Goal: Task Accomplishment & Management: Manage account settings

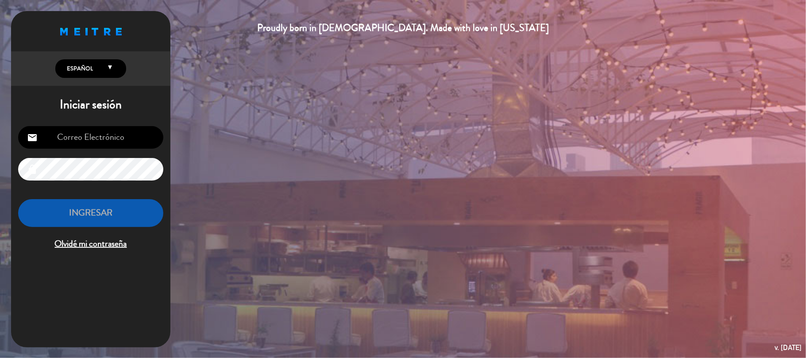
type input "[EMAIL_ADDRESS][DOMAIN_NAME]"
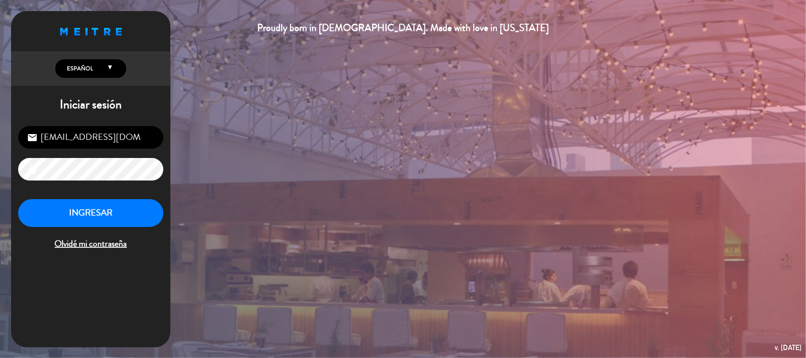
drag, startPoint x: 111, startPoint y: 268, endPoint x: 111, endPoint y: 261, distance: 7.5
click at [111, 268] on div "Proudly born in [DEMOGRAPHIC_DATA]. Made with love in [US_STATE] English Españo…" at bounding box center [90, 179] width 159 height 336
click at [103, 220] on button "INGRESAR" at bounding box center [90, 213] width 145 height 28
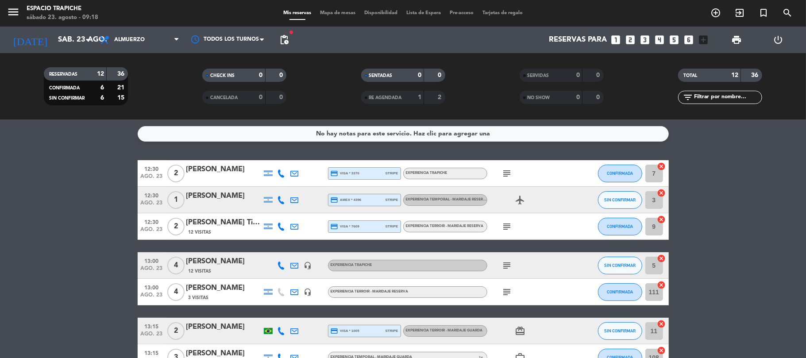
click at [504, 172] on icon "subject" at bounding box center [507, 173] width 11 height 11
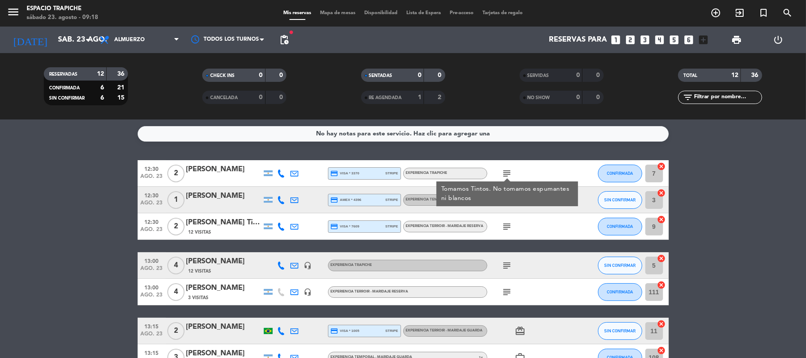
click at [117, 205] on bookings-row "12:30 ago. 23 2 [PERSON_NAME] credit_card visa * 3370 stripe Experiencia Trapic…" at bounding box center [403, 344] width 806 height 368
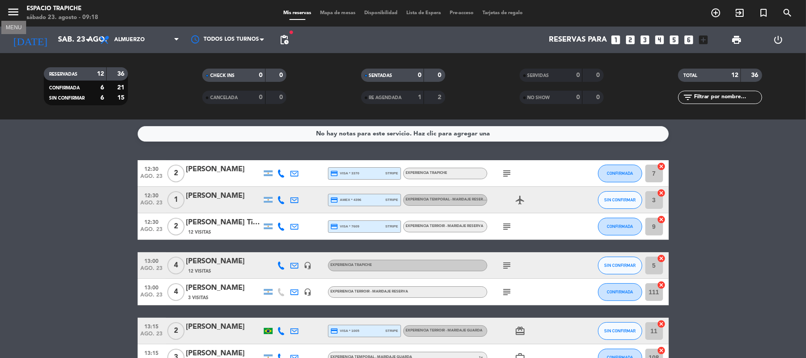
click at [9, 13] on icon "menu" at bounding box center [13, 11] width 13 height 13
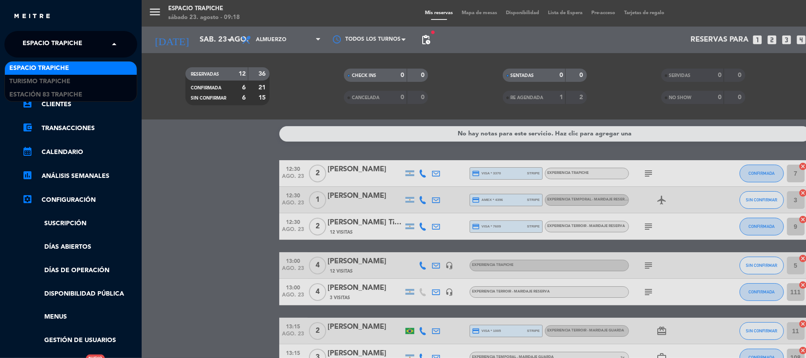
click at [57, 45] on span "Espacio Trapiche" at bounding box center [53, 44] width 60 height 19
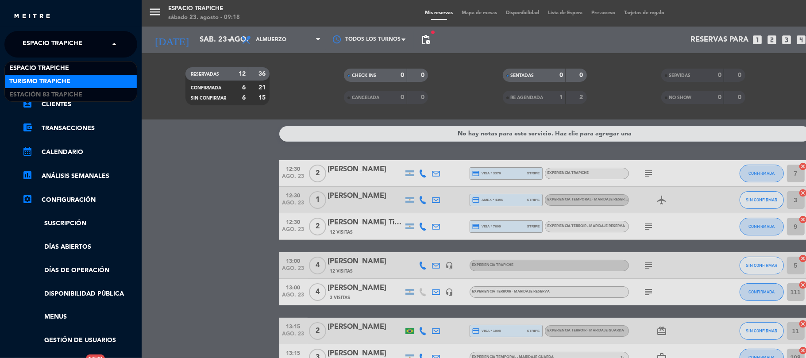
click at [65, 80] on span "Turismo Trapiche" at bounding box center [39, 82] width 61 height 10
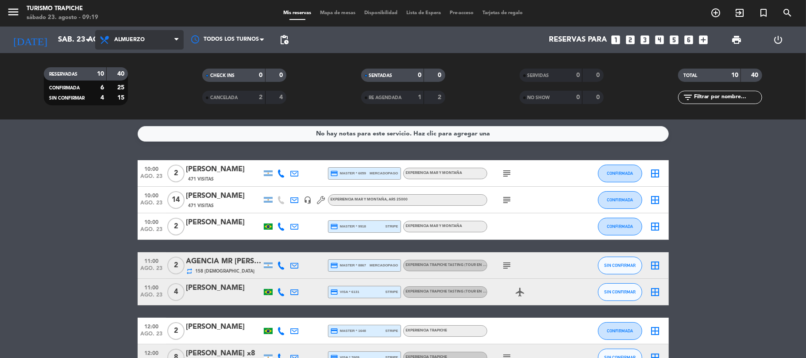
click at [115, 38] on span "Almuerzo" at bounding box center [129, 40] width 31 height 6
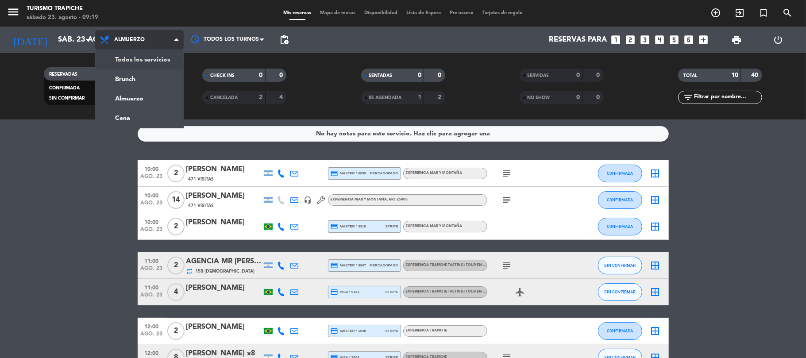
click at [136, 59] on div "menu Turismo Trapiche sábado 23. agosto - 09:19 Mis reservas Mapa de mesas Disp…" at bounding box center [403, 59] width 806 height 119
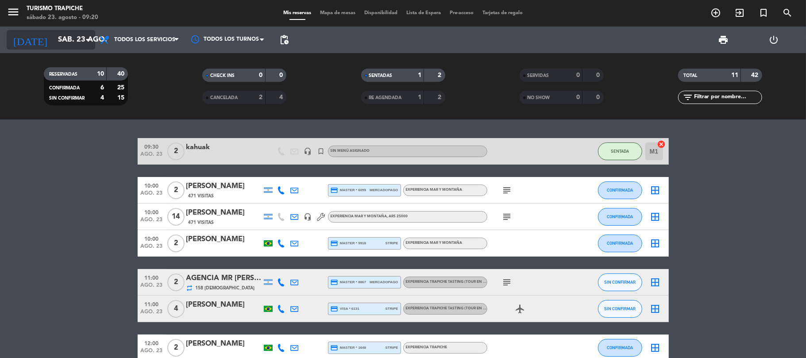
click at [60, 34] on input "sáb. 23 ago." at bounding box center [102, 39] width 96 height 17
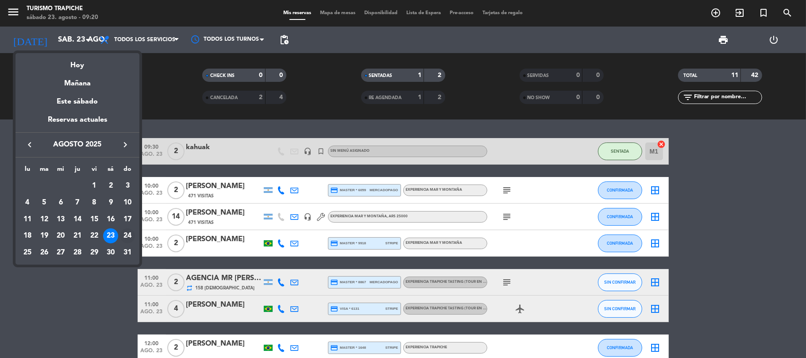
click at [128, 231] on div "24" at bounding box center [127, 235] width 15 height 15
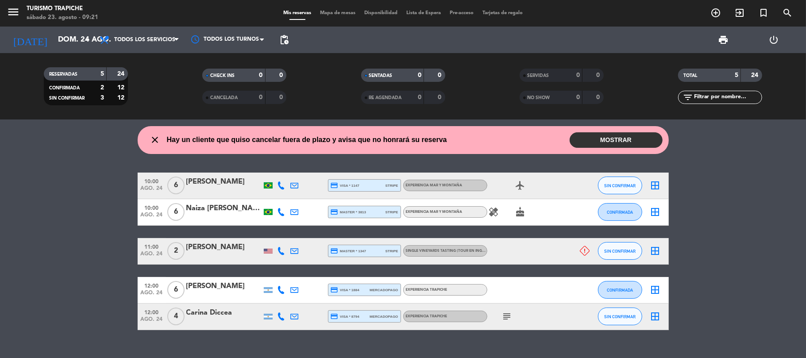
click at [508, 318] on icon "subject" at bounding box center [507, 316] width 11 height 11
click at [67, 42] on input "dom. 24 ago." at bounding box center [102, 39] width 96 height 17
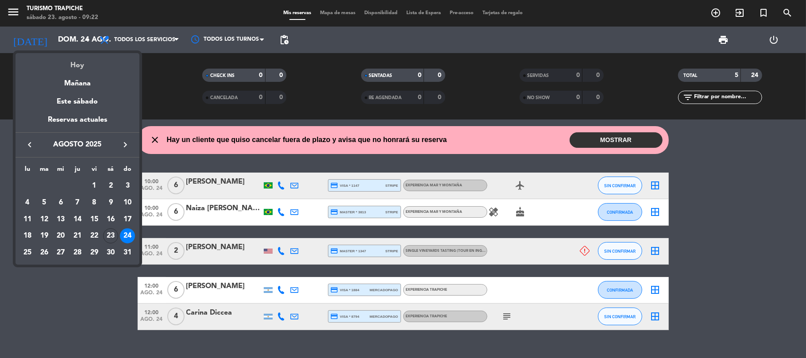
click at [73, 64] on div "Hoy" at bounding box center [77, 62] width 124 height 18
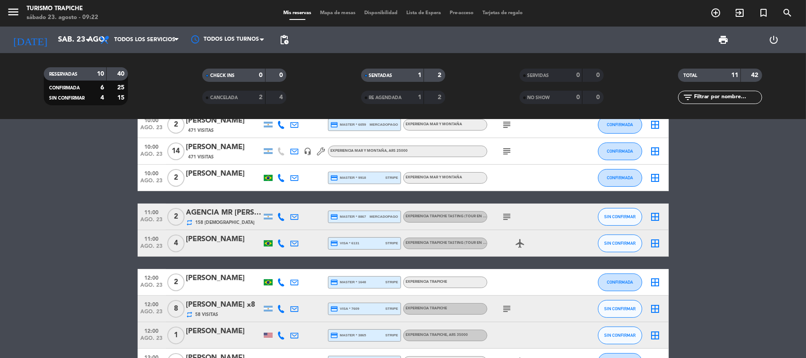
scroll to position [165, 0]
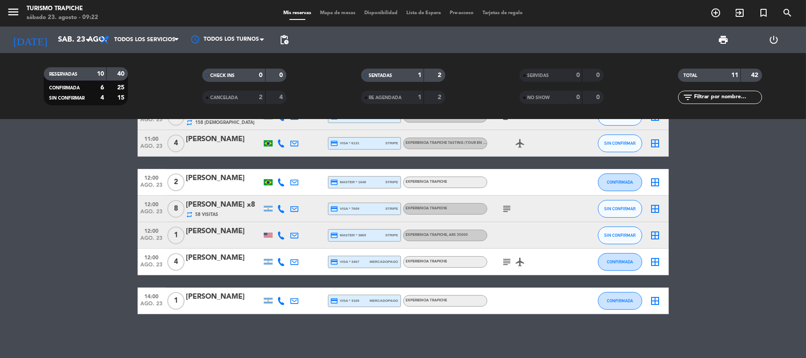
click at [281, 142] on icon at bounding box center [281, 143] width 8 height 8
click at [264, 126] on span "Copiar" at bounding box center [273, 127] width 19 height 9
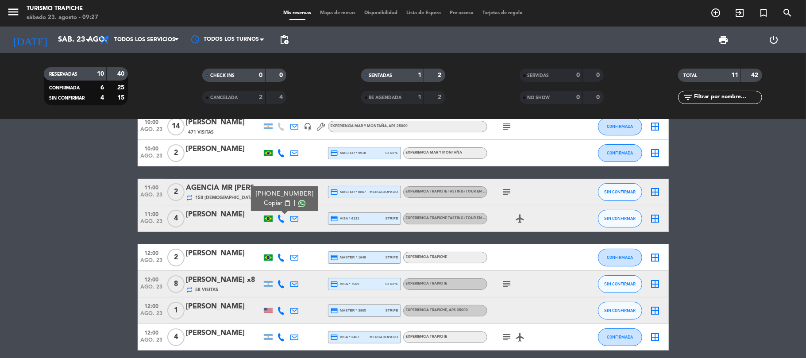
scroll to position [118, 0]
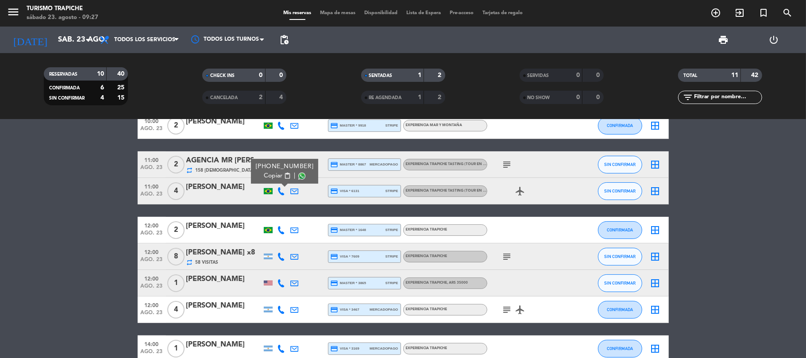
click at [291, 45] on span "pending_actions" at bounding box center [284, 40] width 18 height 18
click at [288, 41] on span "pending_actions" at bounding box center [284, 40] width 11 height 11
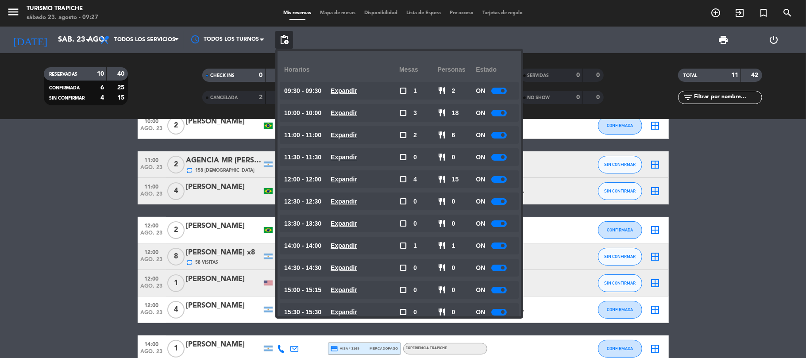
click at [288, 41] on span "pending_actions" at bounding box center [284, 40] width 11 height 11
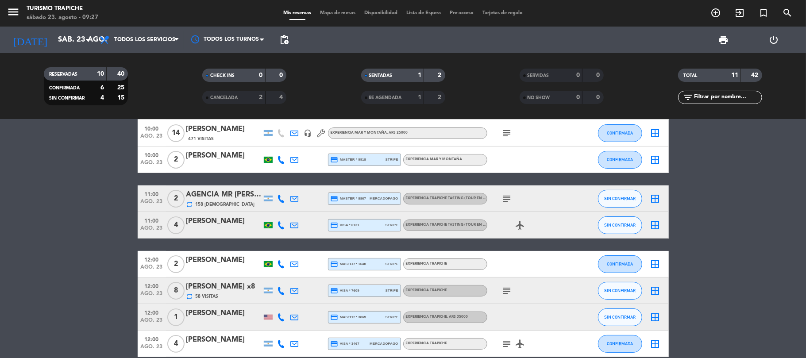
scroll to position [0, 0]
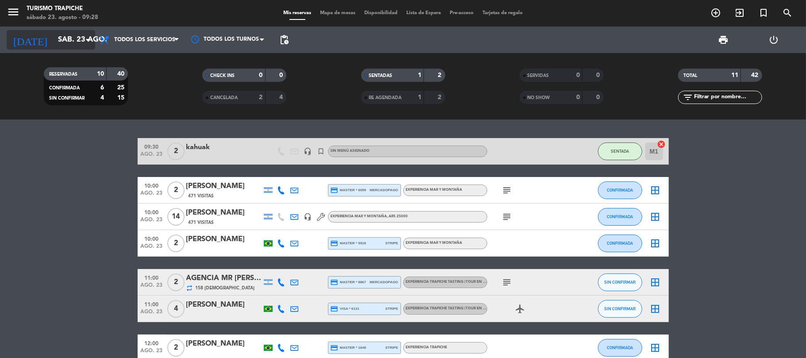
click at [61, 41] on input "sáb. 23 ago." at bounding box center [102, 39] width 96 height 17
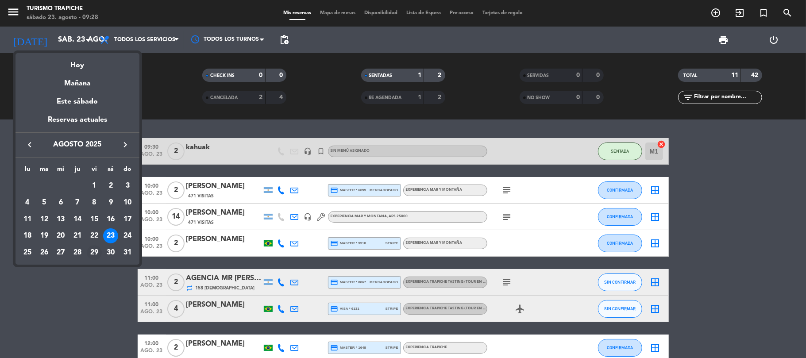
click at [96, 252] on div "29" at bounding box center [94, 252] width 15 height 15
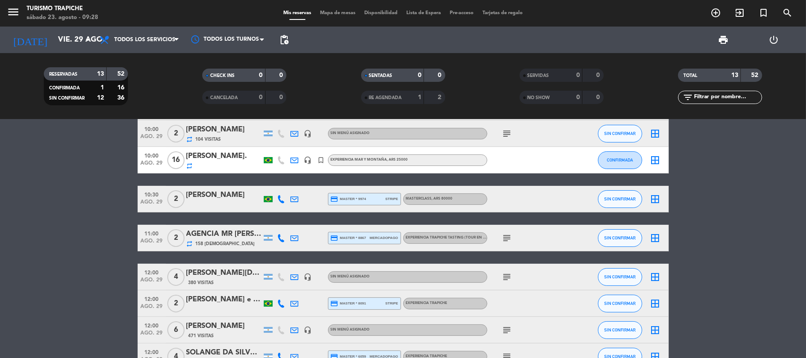
scroll to position [118, 0]
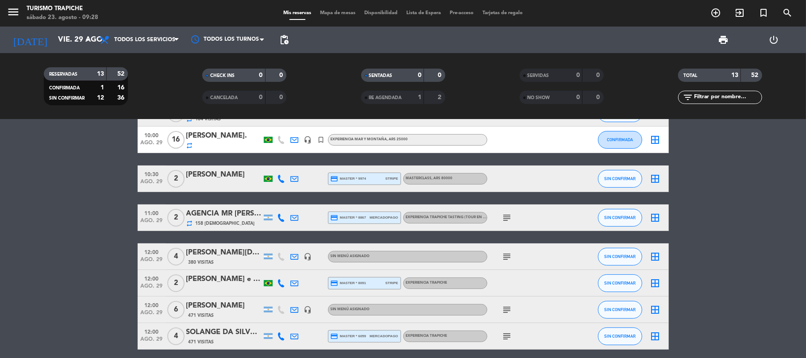
click at [508, 213] on icon "subject" at bounding box center [507, 217] width 11 height 11
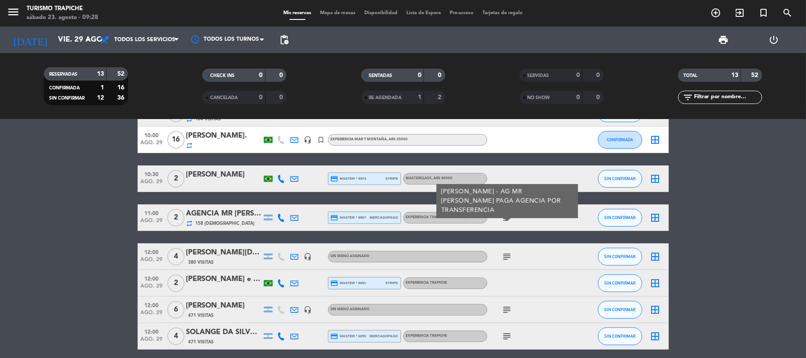
click at [508, 214] on icon "subject" at bounding box center [507, 217] width 11 height 11
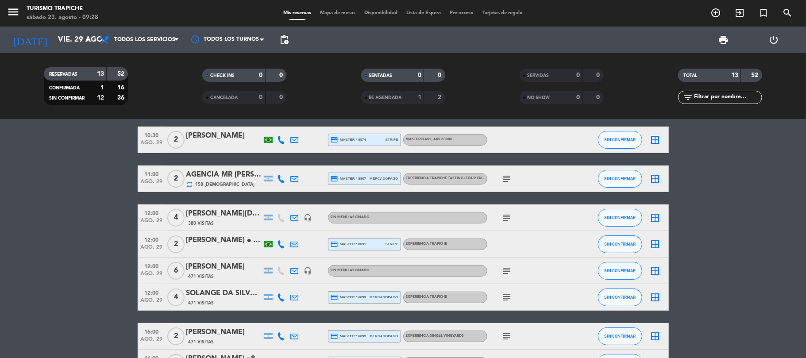
scroll to position [219, 0]
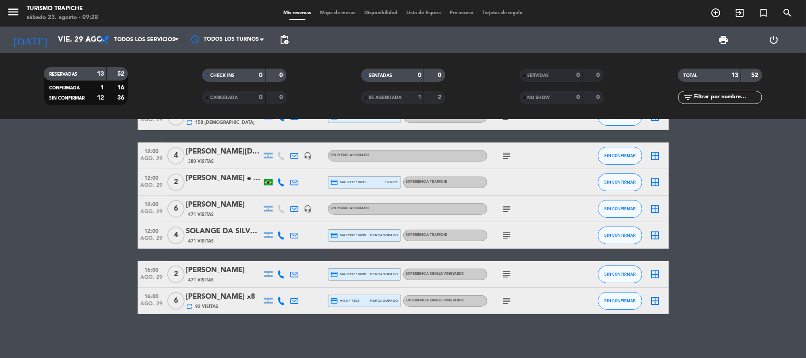
click at [508, 298] on icon "subject" at bounding box center [507, 301] width 11 height 11
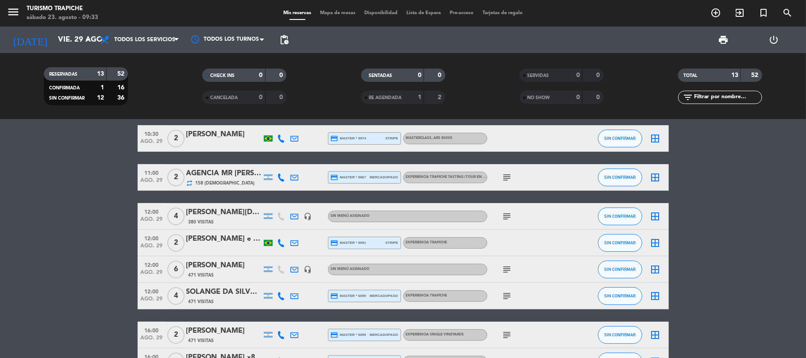
scroll to position [177, 0]
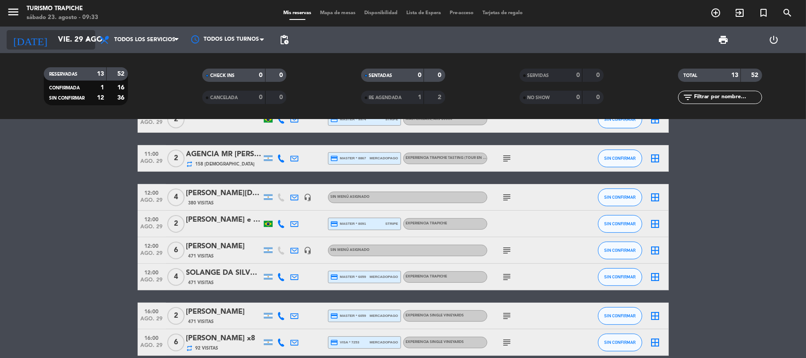
click at [71, 35] on input "vie. 29 ago." at bounding box center [102, 39] width 96 height 17
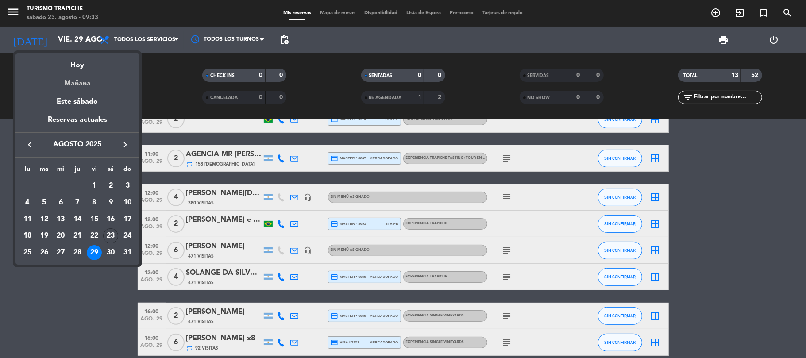
click at [72, 73] on div "Mañana" at bounding box center [77, 80] width 124 height 18
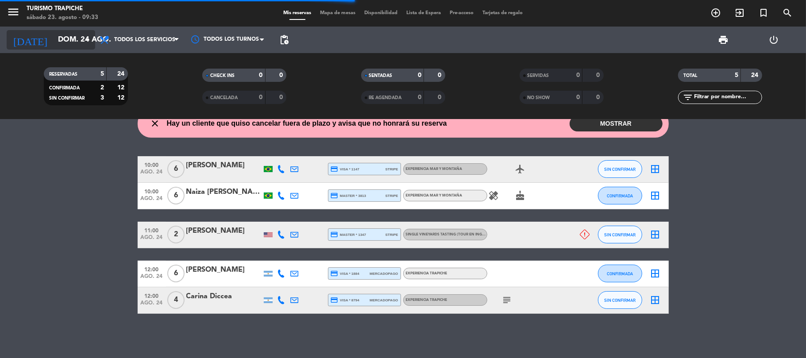
scroll to position [16, 0]
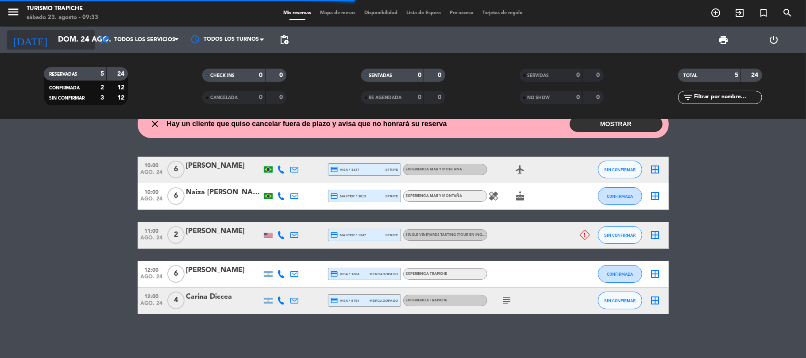
click at [64, 37] on input "dom. 24 ago." at bounding box center [102, 39] width 96 height 17
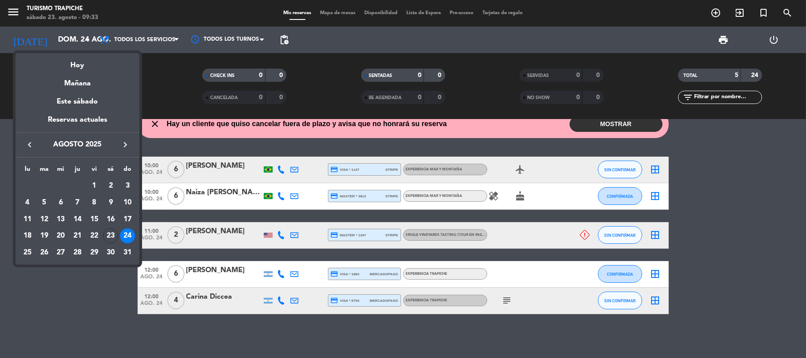
click at [71, 65] on div "Hoy" at bounding box center [77, 62] width 124 height 18
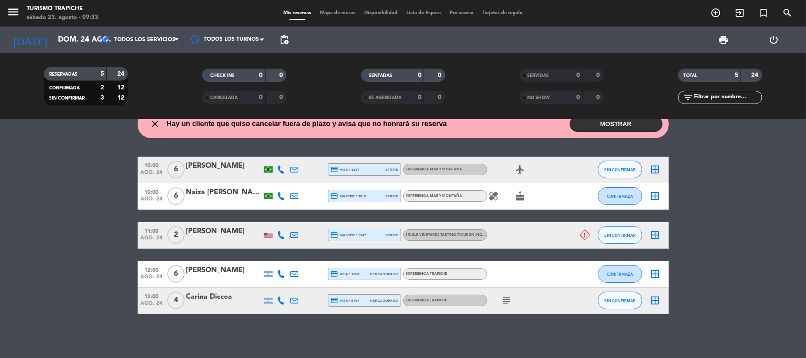
type input "sáb. 23 ago."
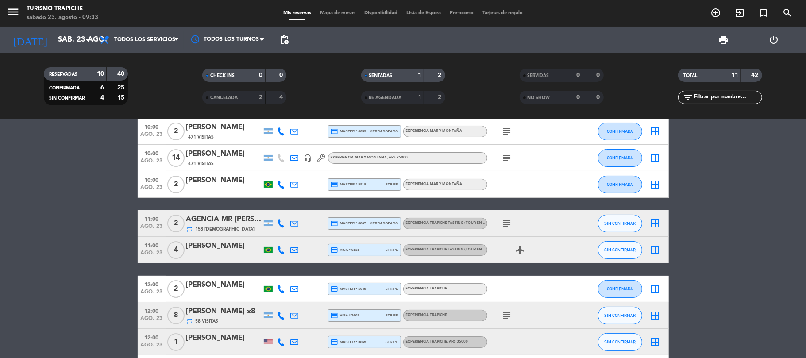
scroll to position [118, 0]
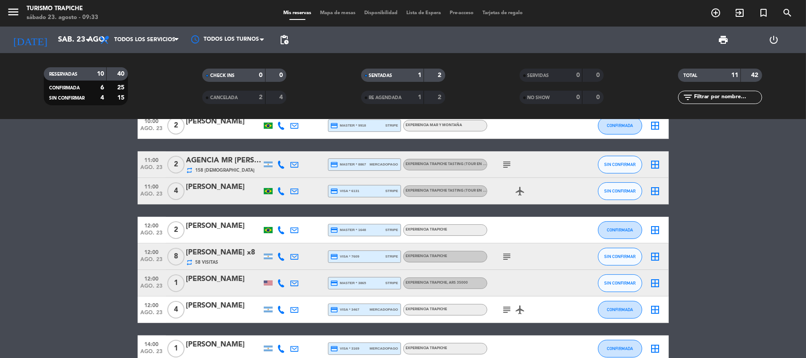
click at [281, 282] on icon at bounding box center [281, 283] width 8 height 8
click at [274, 269] on span "Copiar" at bounding box center [276, 267] width 19 height 9
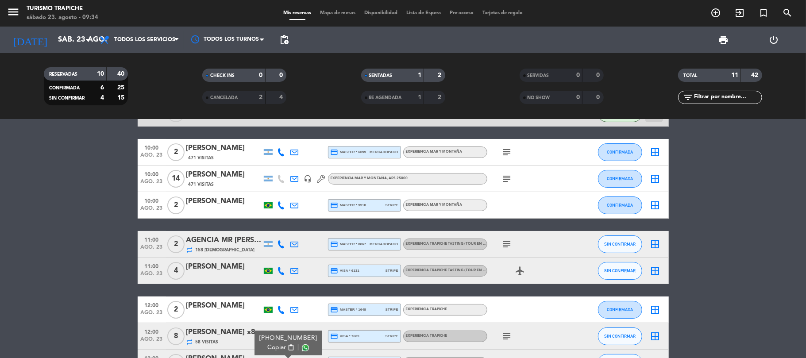
scroll to position [59, 0]
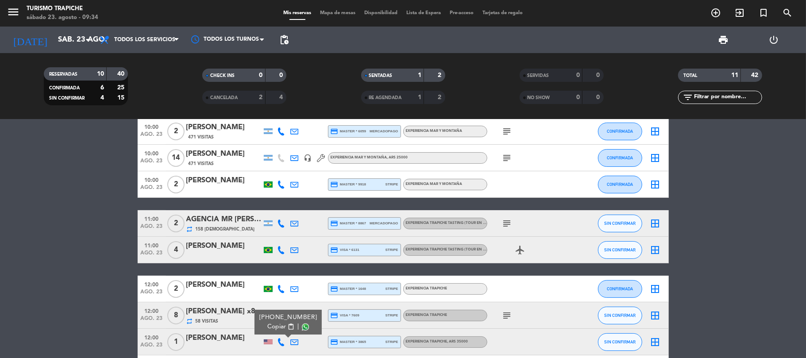
click at [210, 247] on div "[PERSON_NAME]" at bounding box center [223, 246] width 75 height 12
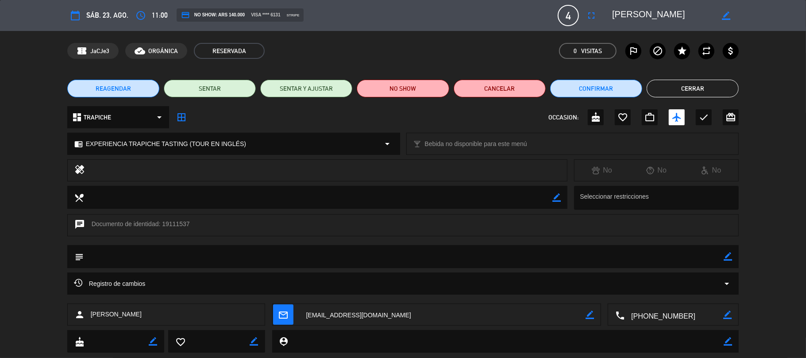
click at [152, 288] on div "Registro de cambios arrow_drop_down" at bounding box center [403, 283] width 658 height 11
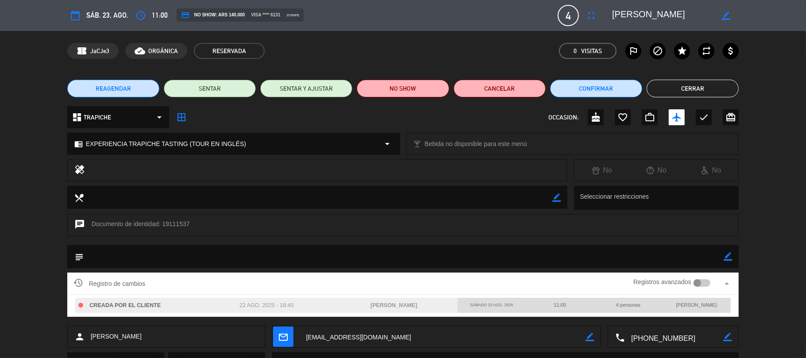
click at [160, 281] on div "Registro de cambios Registros avanzados arrow_drop_up" at bounding box center [403, 283] width 658 height 13
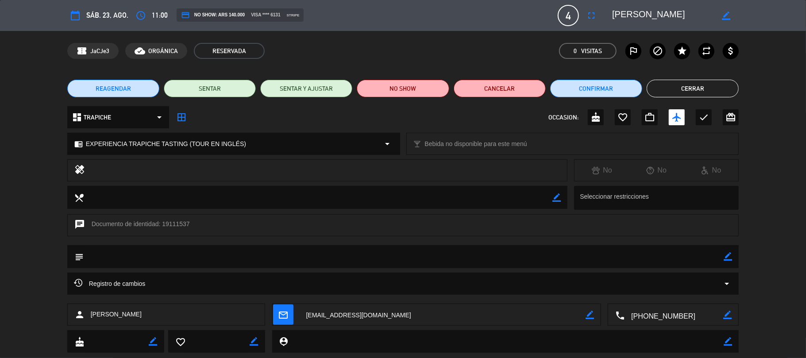
click at [708, 87] on button "Cerrar" at bounding box center [692, 89] width 92 height 18
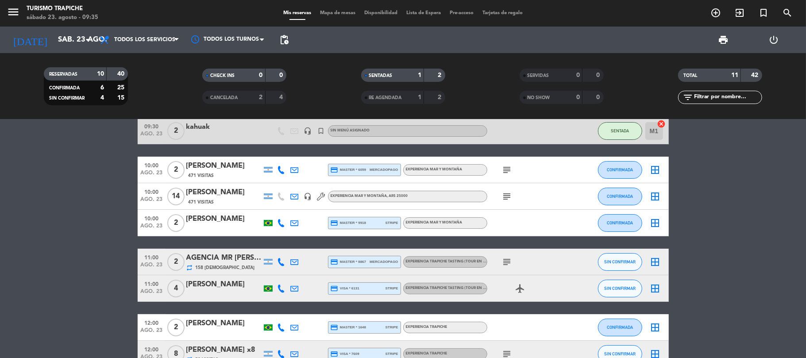
scroll to position [0, 0]
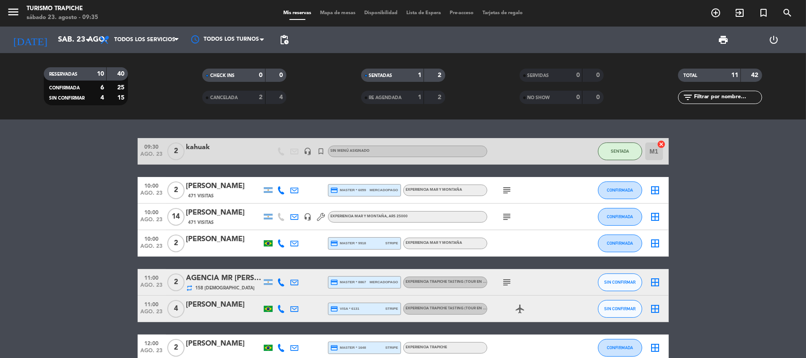
click at [507, 220] on icon "subject" at bounding box center [507, 216] width 11 height 11
click at [507, 217] on icon "subject" at bounding box center [507, 216] width 11 height 11
click at [504, 188] on icon "subject" at bounding box center [507, 190] width 11 height 11
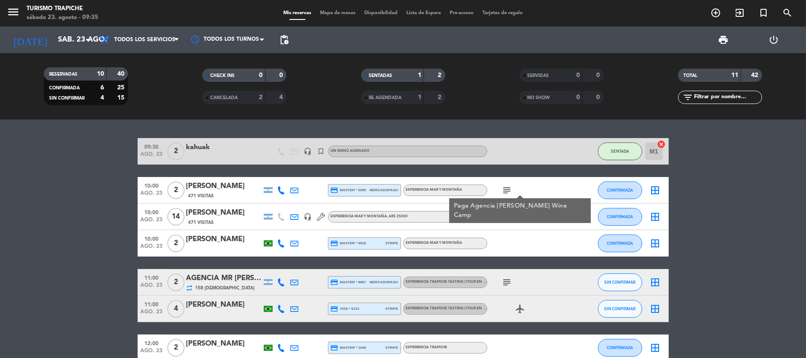
click at [504, 188] on icon "subject" at bounding box center [507, 190] width 11 height 11
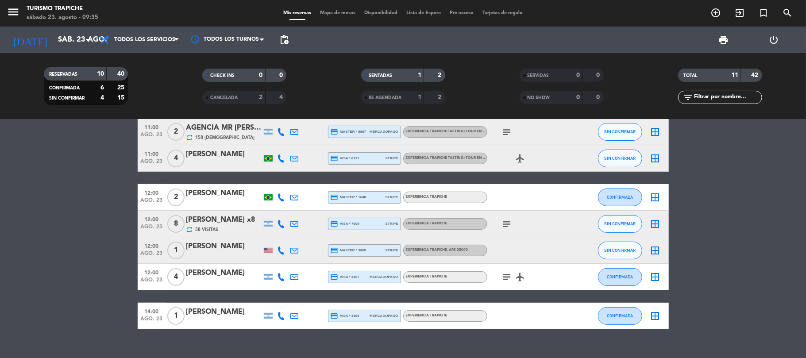
scroll to position [165, 0]
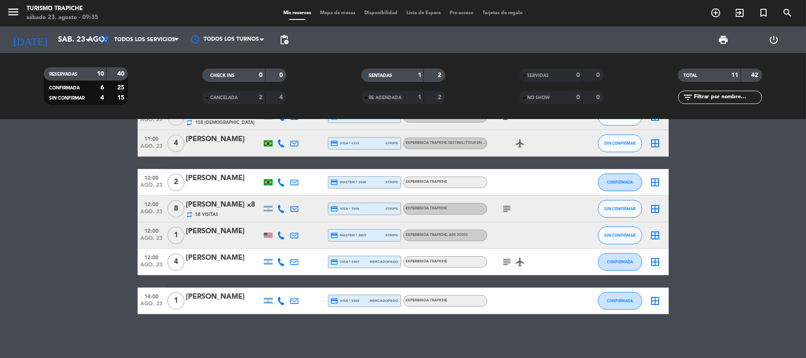
click at [505, 213] on icon "subject" at bounding box center [507, 209] width 11 height 11
click at [504, 261] on icon "subject" at bounding box center [507, 262] width 11 height 11
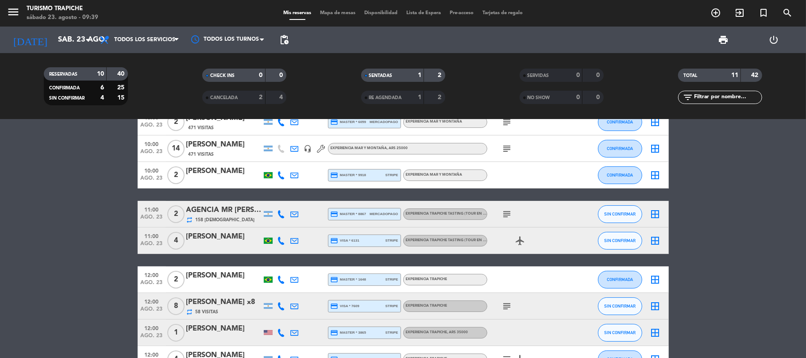
scroll to position [48, 0]
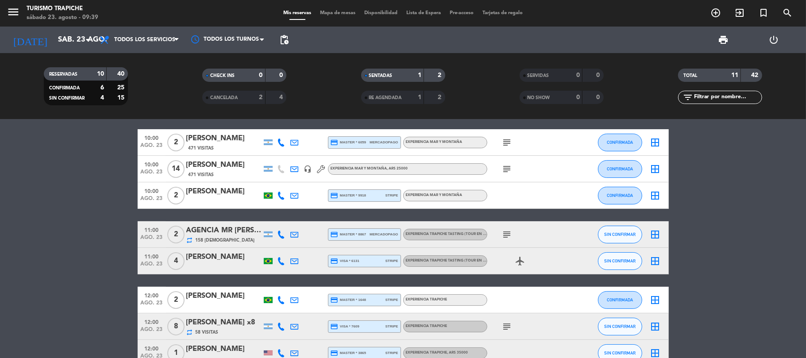
click at [519, 262] on icon "airplanemode_active" at bounding box center [520, 261] width 11 height 11
click at [506, 235] on icon "subject" at bounding box center [507, 234] width 11 height 11
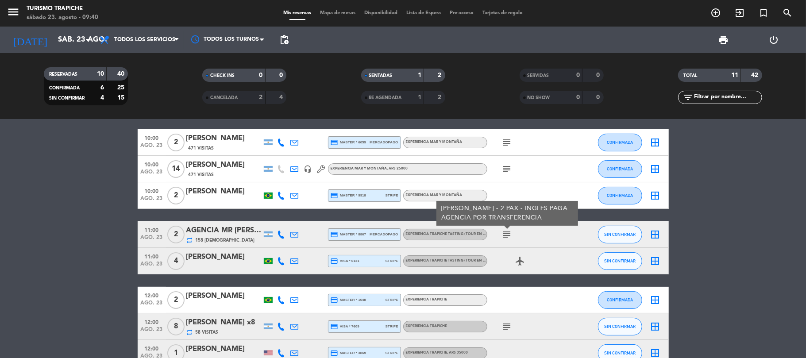
click at [506, 235] on icon "subject" at bounding box center [507, 234] width 11 height 11
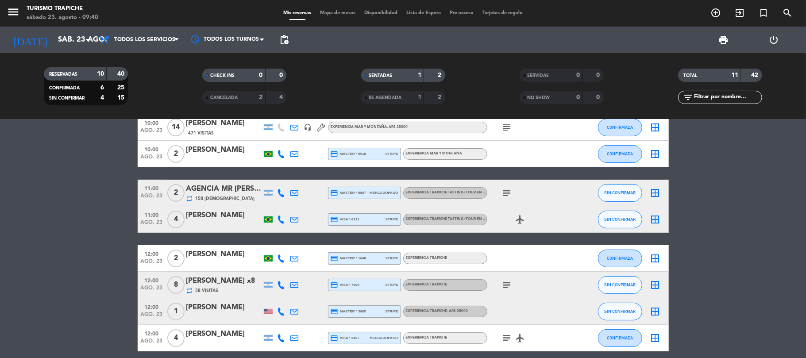
scroll to position [107, 0]
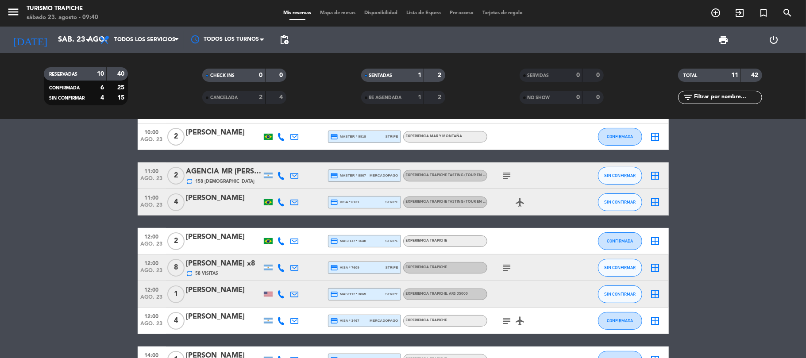
click at [219, 292] on div "[PERSON_NAME]" at bounding box center [223, 290] width 75 height 12
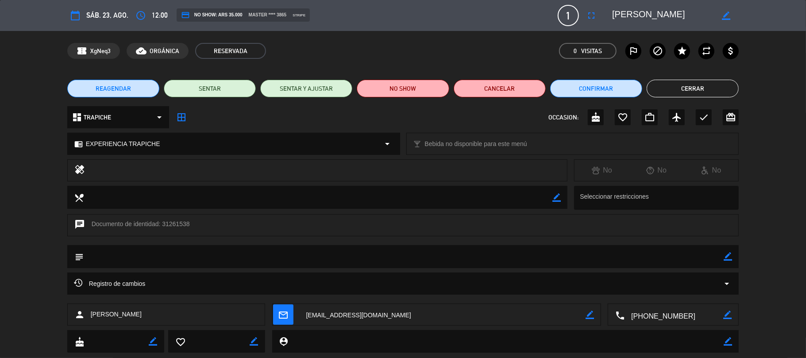
click at [645, 308] on textarea at bounding box center [673, 315] width 99 height 22
click at [717, 80] on button "Cerrar" at bounding box center [692, 89] width 92 height 18
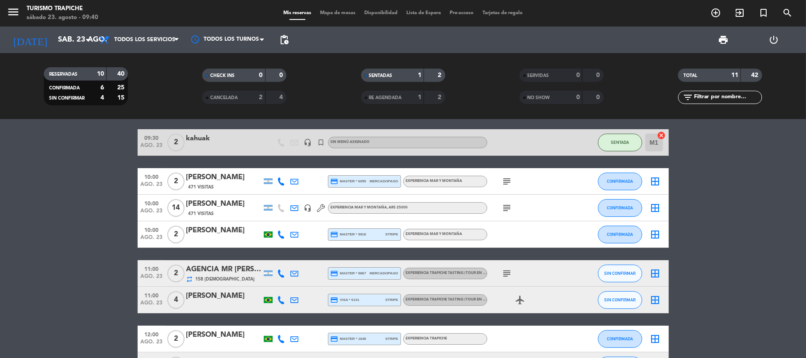
scroll to position [0, 0]
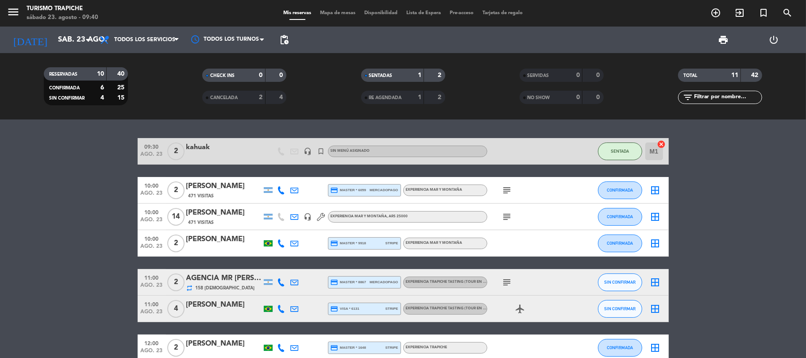
click at [510, 190] on icon "subject" at bounding box center [507, 190] width 11 height 11
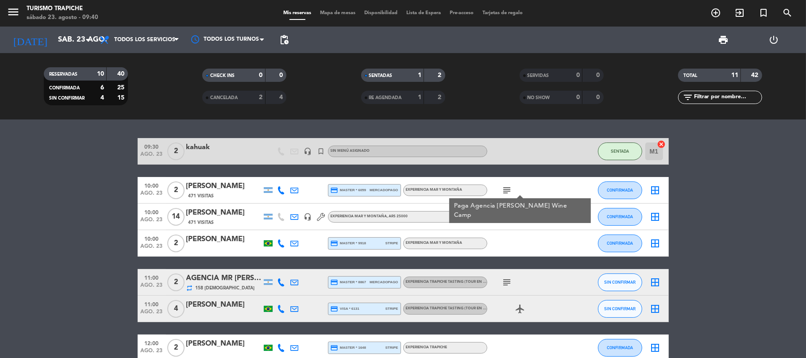
click at [510, 190] on icon "subject" at bounding box center [507, 190] width 11 height 11
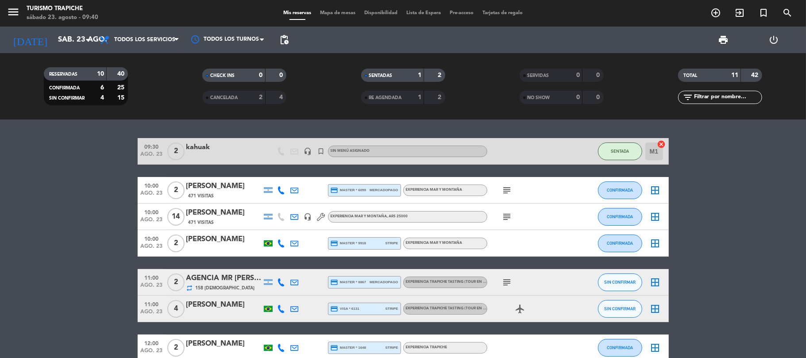
click at [508, 218] on icon "subject" at bounding box center [507, 216] width 11 height 11
